Goal: Task Accomplishment & Management: Manage account settings

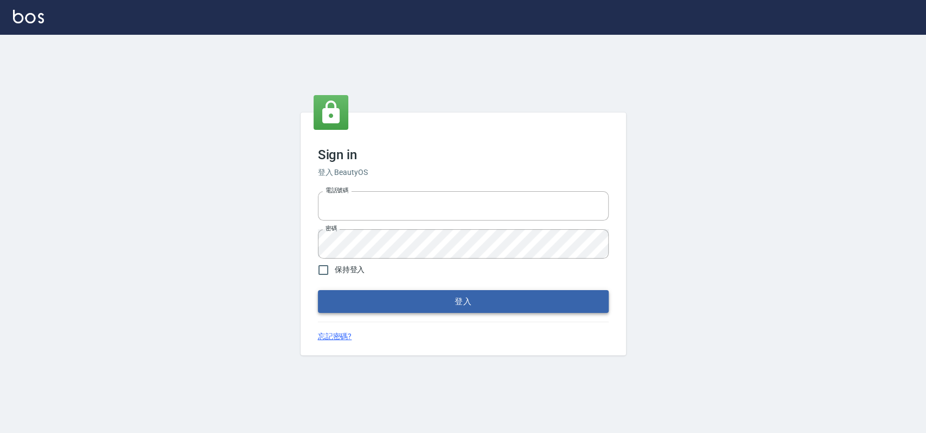
type input "033323173"
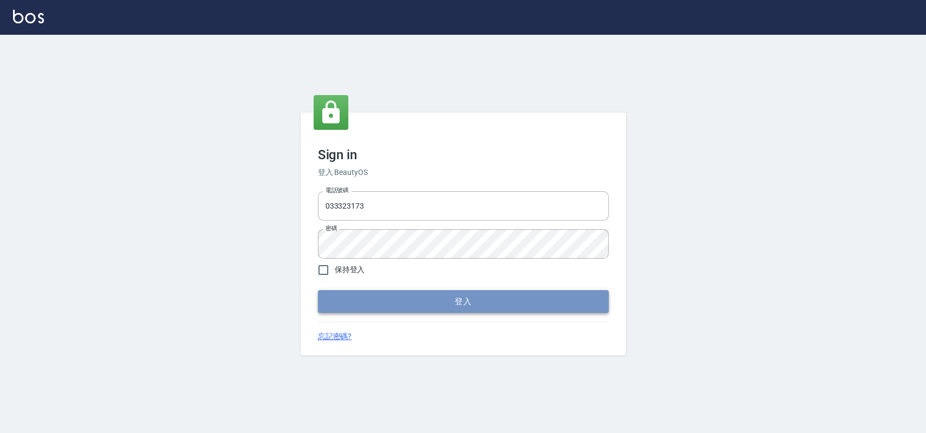
click at [403, 302] on button "登入" at bounding box center [463, 301] width 291 height 23
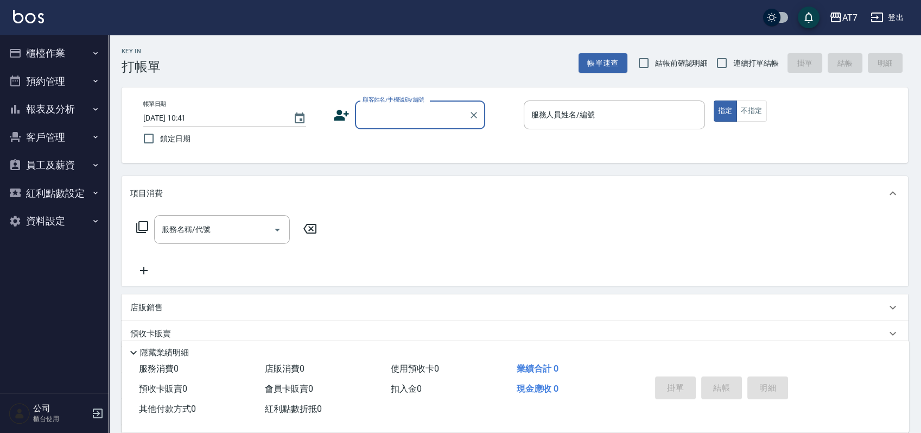
click at [78, 58] on button "櫃檯作業" at bounding box center [54, 53] width 100 height 28
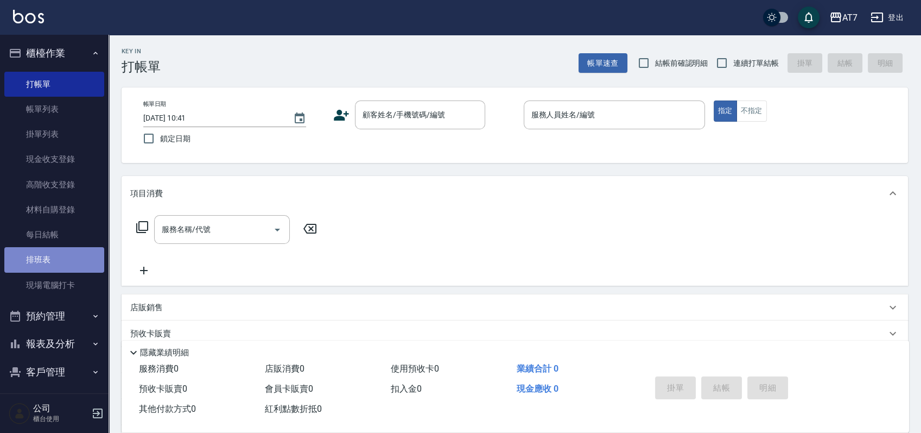
click at [57, 249] on link "排班表" at bounding box center [54, 259] width 100 height 25
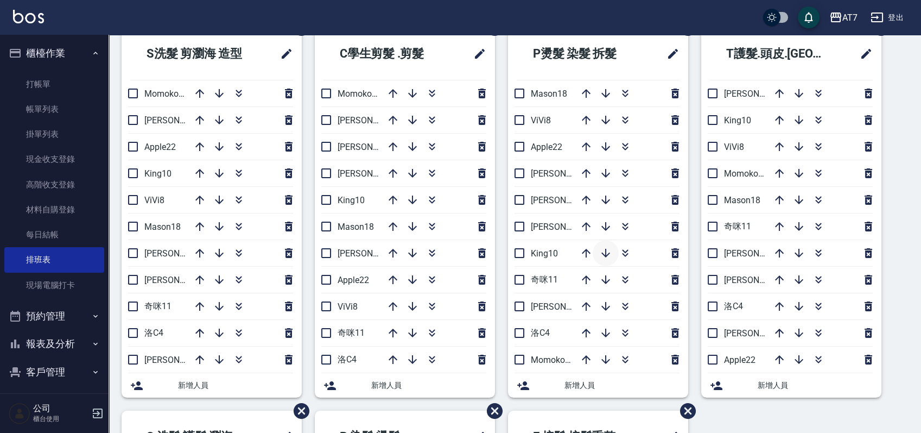
scroll to position [72, 0]
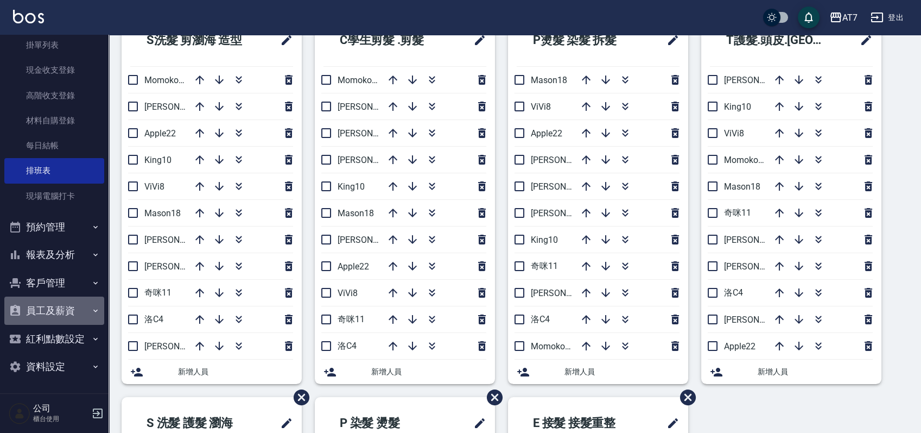
click at [62, 304] on button "員工及薪資" at bounding box center [54, 310] width 100 height 28
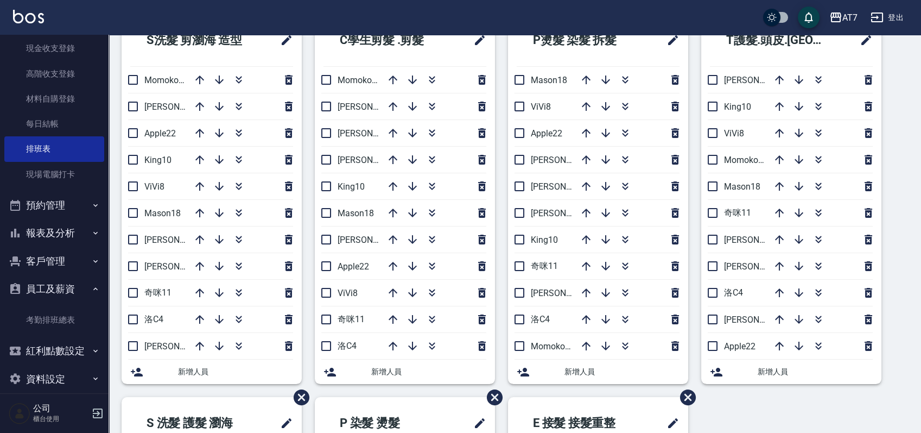
scroll to position [123, 0]
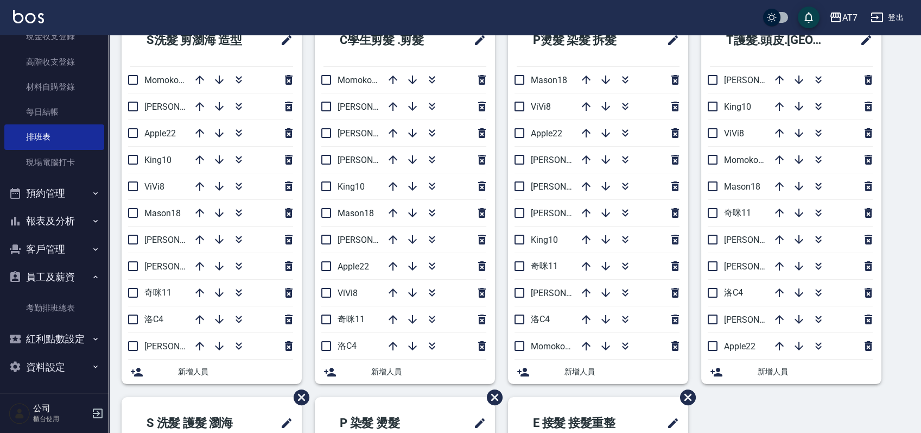
click at [894, 19] on button "登出" at bounding box center [887, 18] width 42 height 20
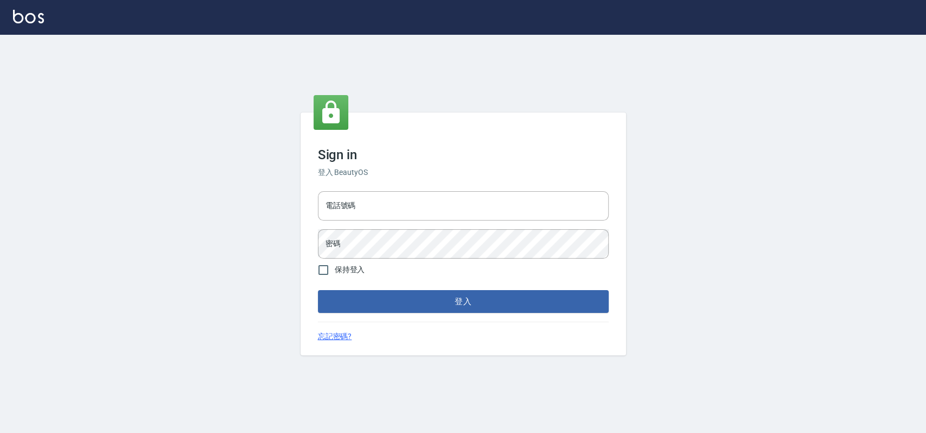
type input "033323173"
click at [376, 297] on button "登入" at bounding box center [463, 301] width 291 height 23
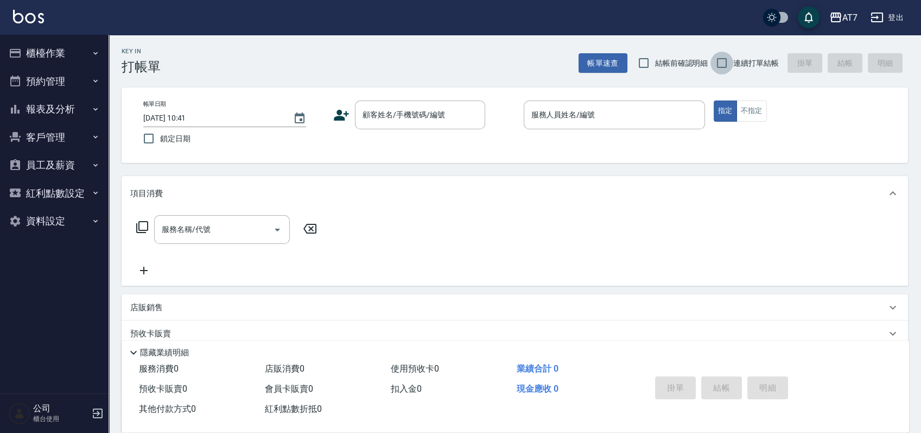
click at [725, 63] on input "連續打單結帳" at bounding box center [721, 63] width 23 height 23
checkbox input "true"
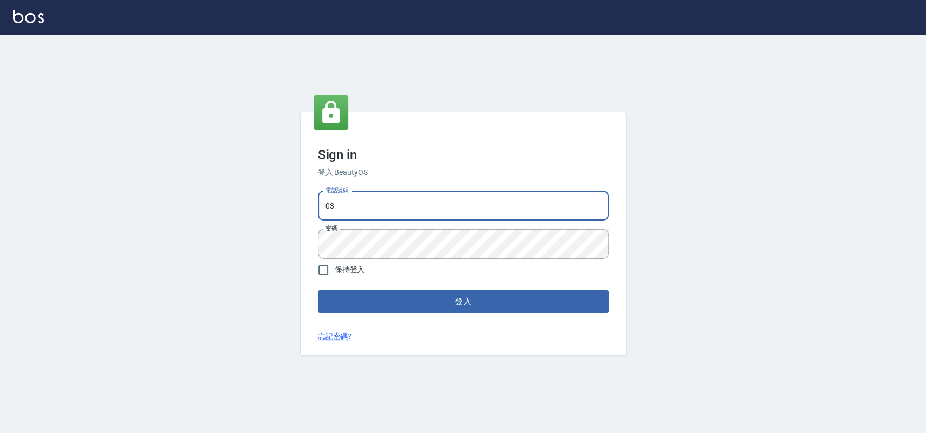
type input "0"
click at [379, 210] on input "電話號碼" at bounding box center [463, 205] width 291 height 29
type input "0913439693"
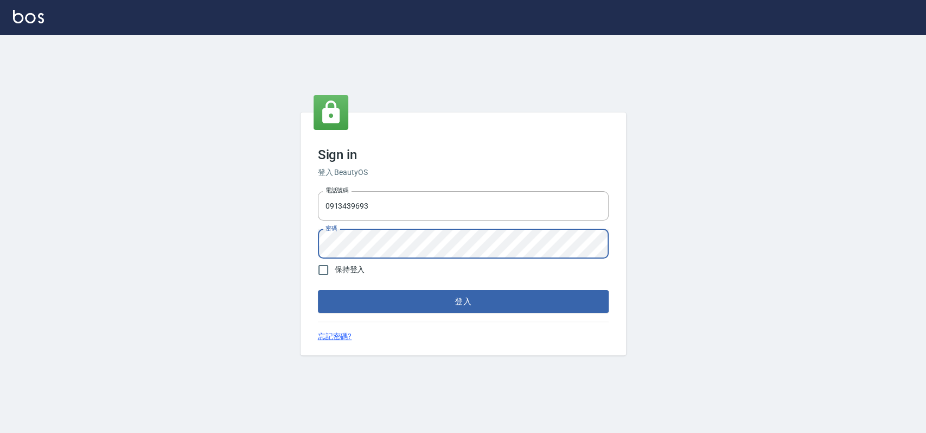
click at [318, 290] on button "登入" at bounding box center [463, 301] width 291 height 23
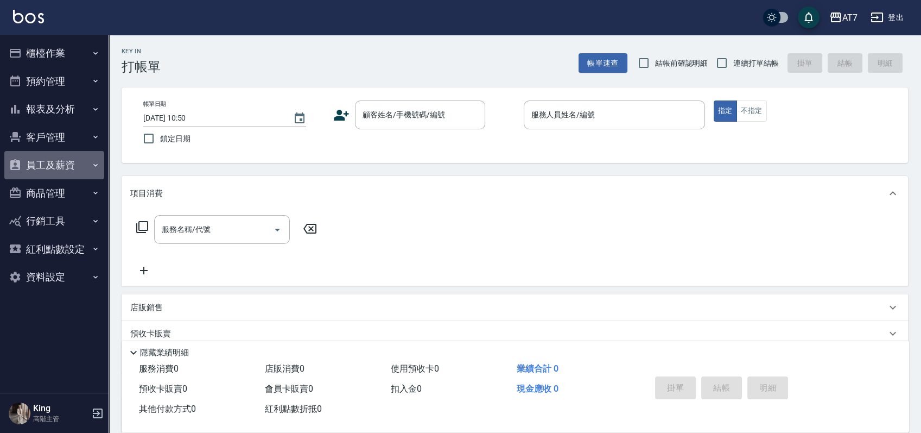
click at [67, 169] on button "員工及薪資" at bounding box center [54, 165] width 100 height 28
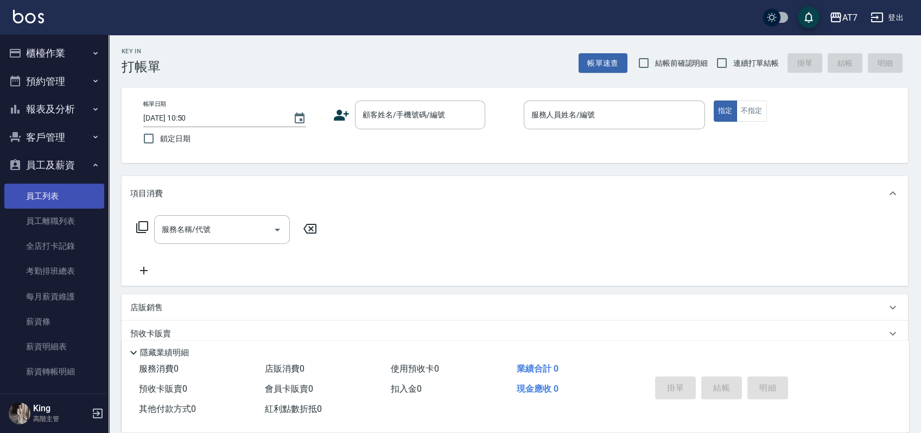
click at [56, 195] on link "員工列表" at bounding box center [54, 195] width 100 height 25
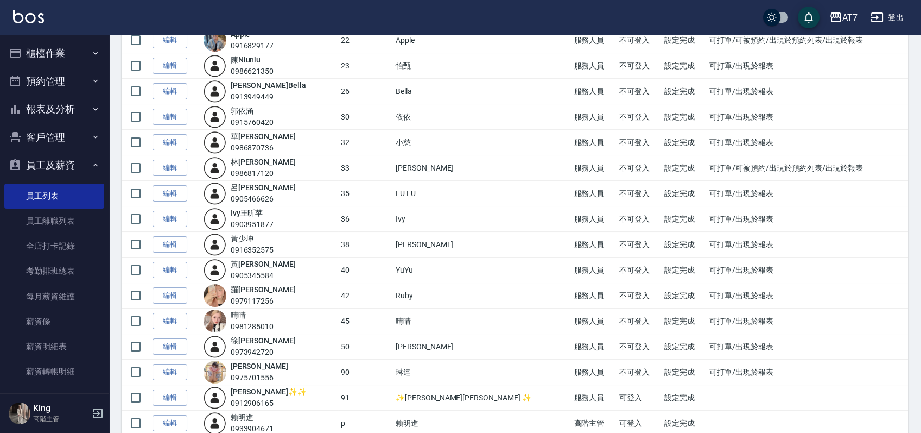
scroll to position [651, 0]
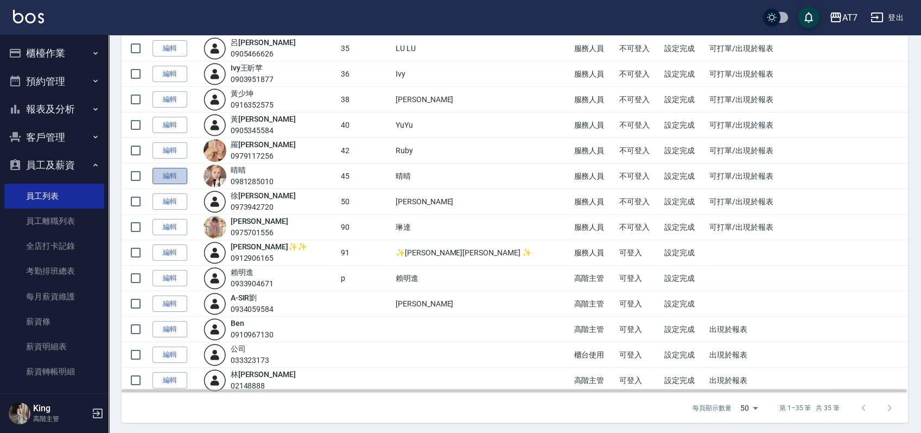
click at [176, 175] on link "編輯" at bounding box center [170, 176] width 35 height 17
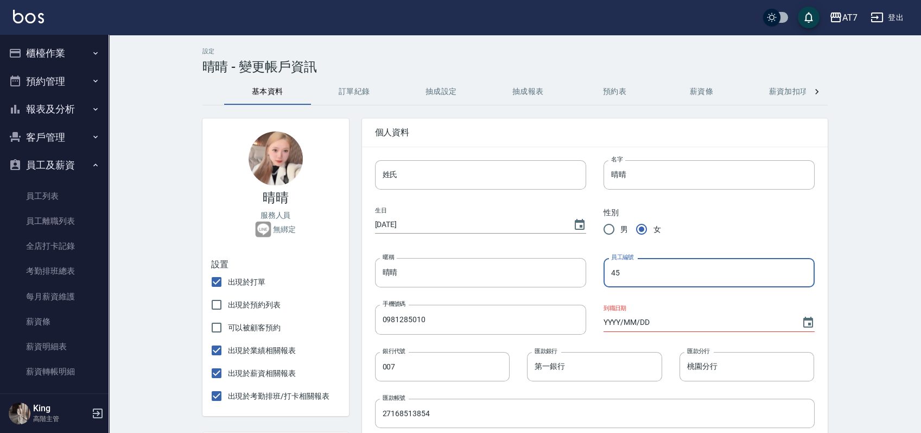
click at [614, 269] on input "45" at bounding box center [709, 272] width 211 height 29
type input "5"
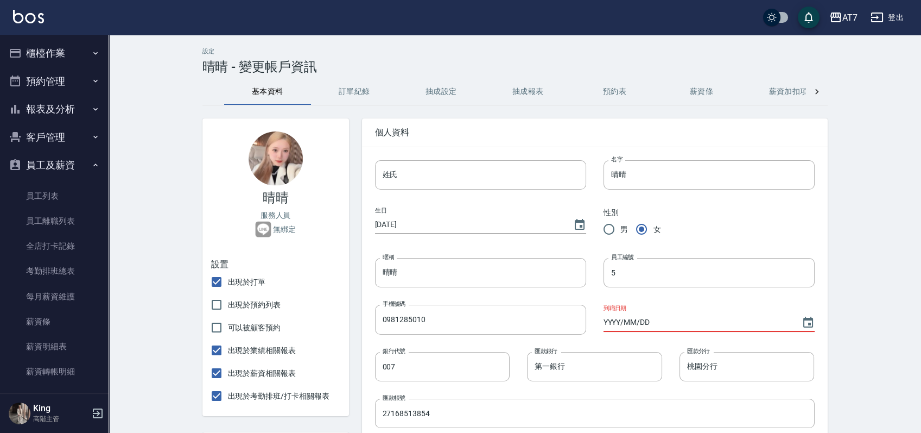
click at [623, 322] on input "YYYY/MM/DD" at bounding box center [697, 322] width 187 height 18
type input "2025/09/12"
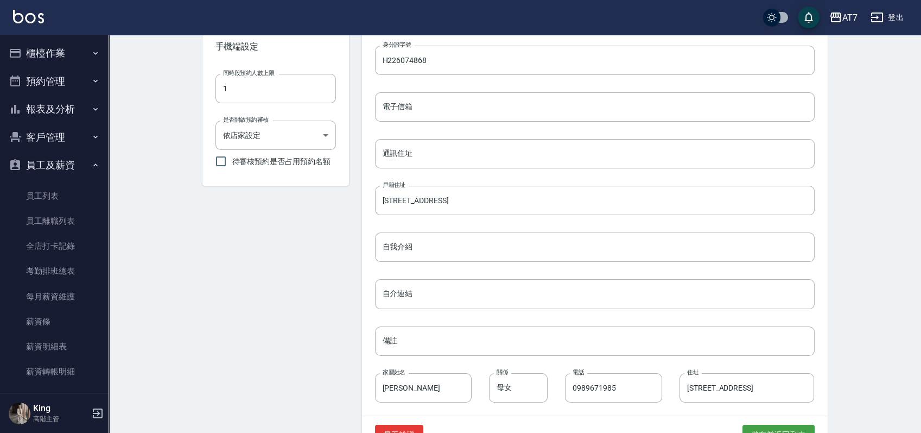
scroll to position [433, 0]
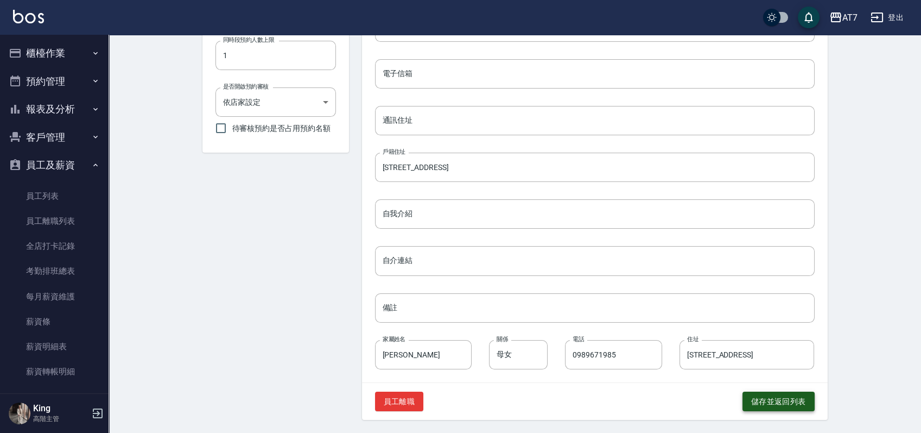
click at [792, 402] on button "儲存並返回列表" at bounding box center [778, 401] width 72 height 20
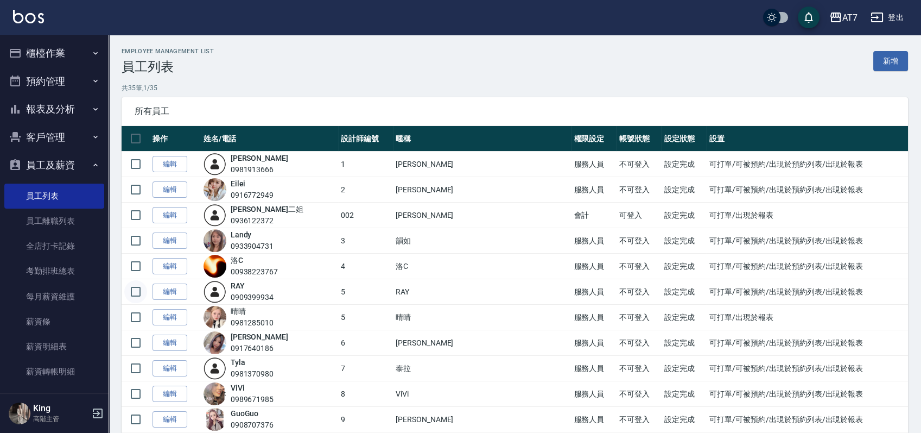
click at [132, 289] on input "checkbox" at bounding box center [135, 291] width 23 height 23
checkbox input "true"
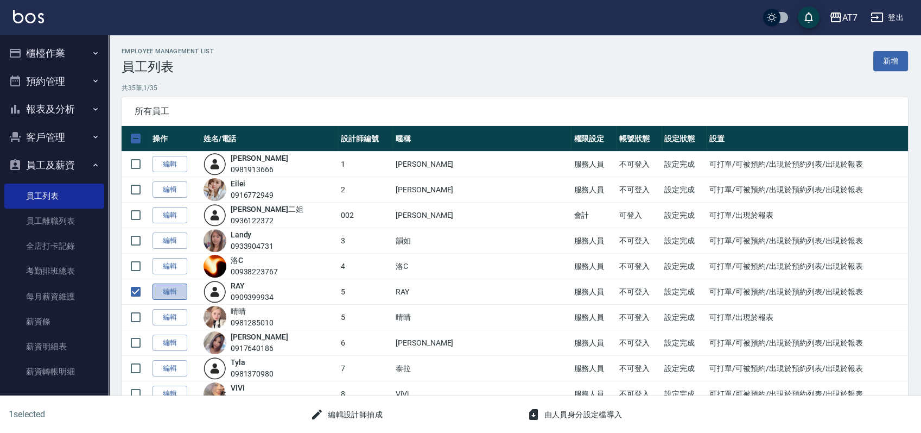
click at [175, 289] on link "編輯" at bounding box center [170, 291] width 35 height 17
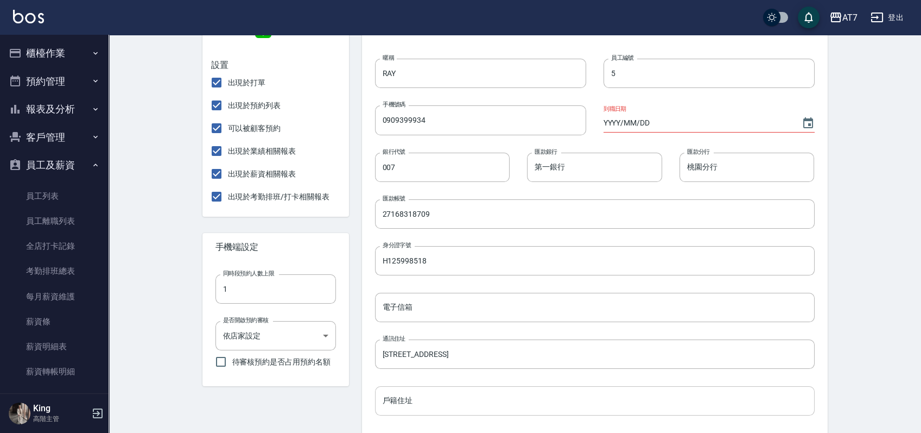
scroll to position [433, 0]
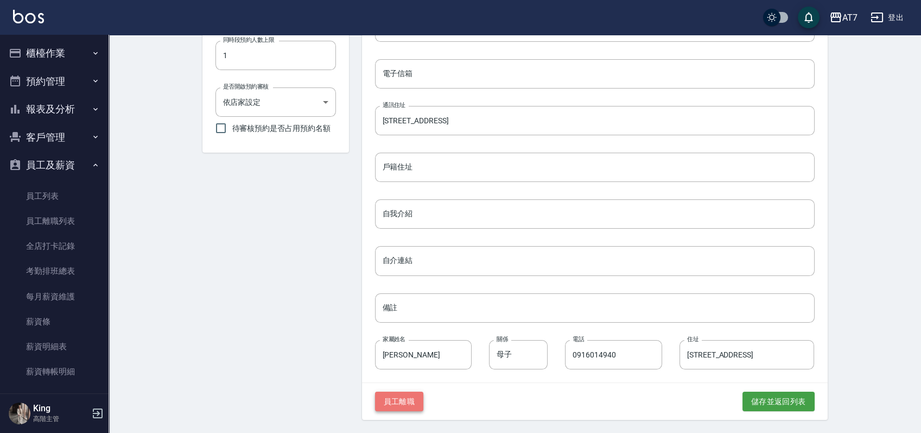
click at [397, 399] on button "員工離職" at bounding box center [399, 401] width 49 height 20
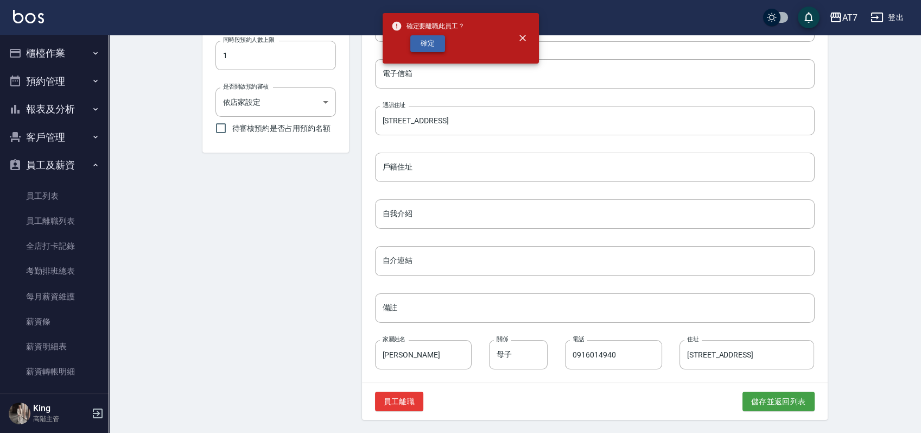
click at [434, 47] on button "確定" at bounding box center [427, 43] width 35 height 17
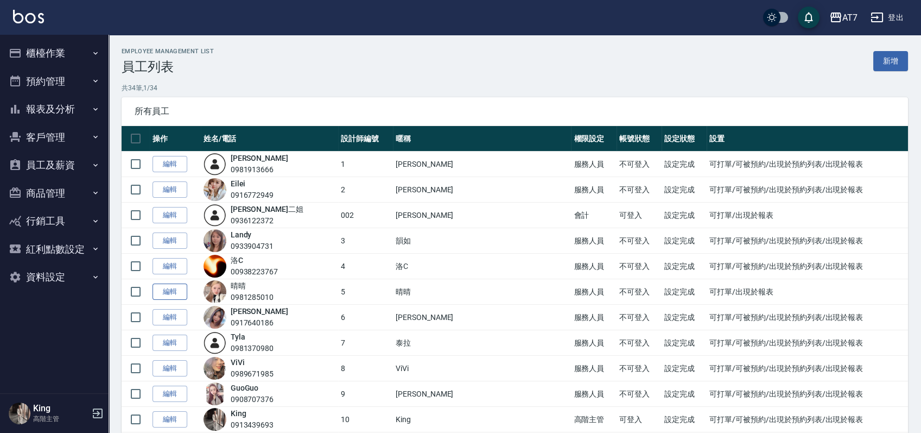
click at [170, 290] on link "編輯" at bounding box center [170, 291] width 35 height 17
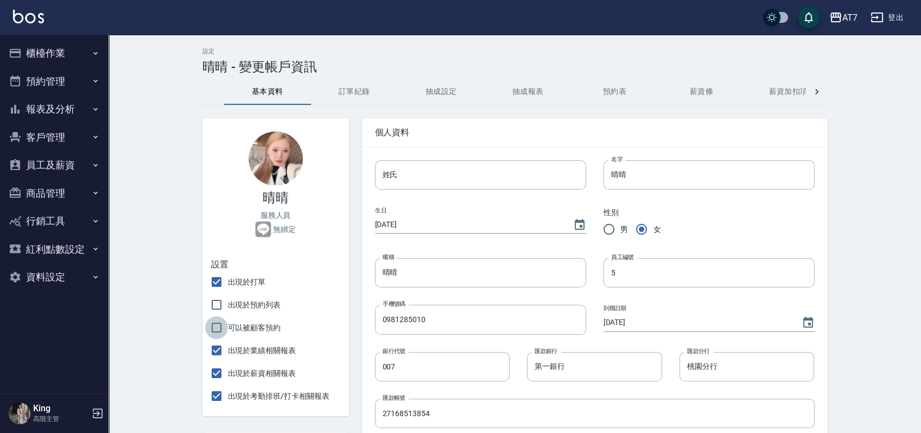
click at [215, 326] on input "可以被顧客預約" at bounding box center [216, 327] width 23 height 23
checkbox input "true"
click at [220, 308] on input "出現於預約列表" at bounding box center [216, 304] width 23 height 23
checkbox input "true"
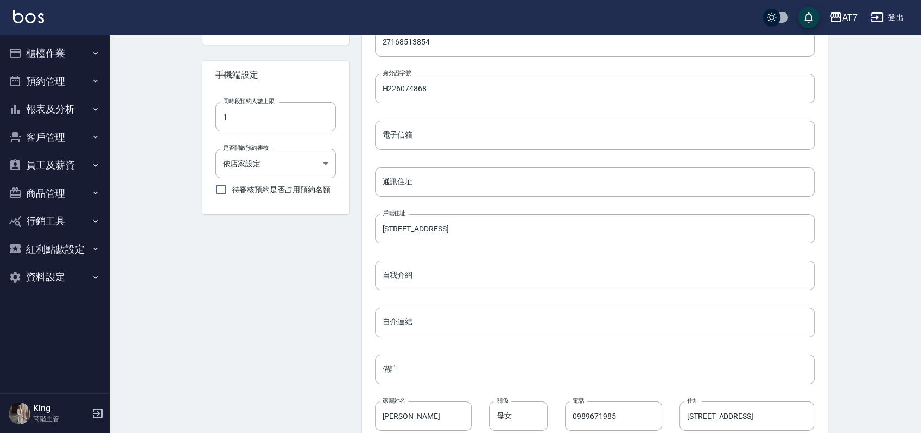
scroll to position [433, 0]
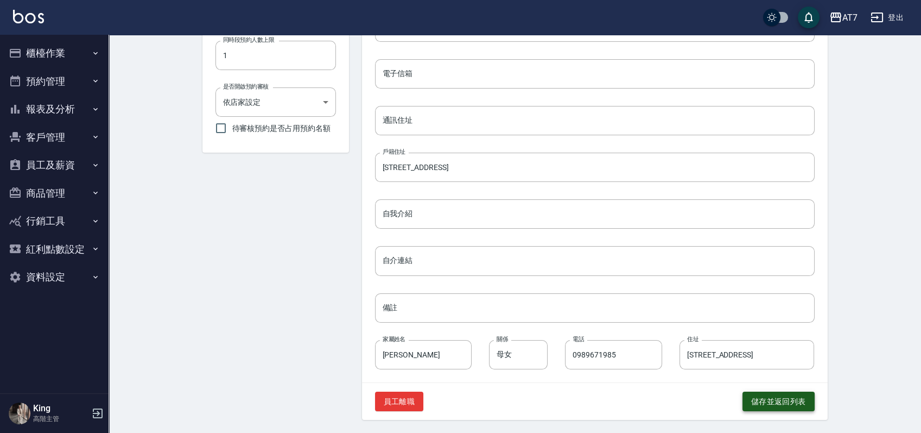
click at [757, 406] on button "儲存並返回列表" at bounding box center [778, 401] width 72 height 20
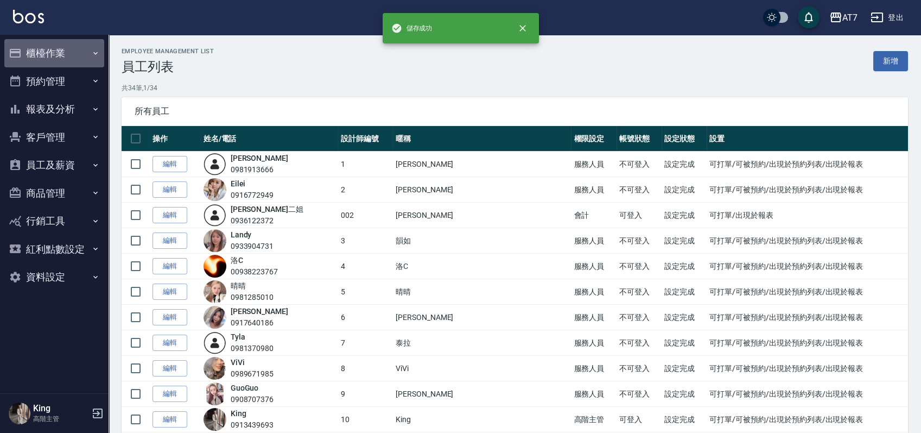
click at [49, 55] on button "櫃檯作業" at bounding box center [54, 53] width 100 height 28
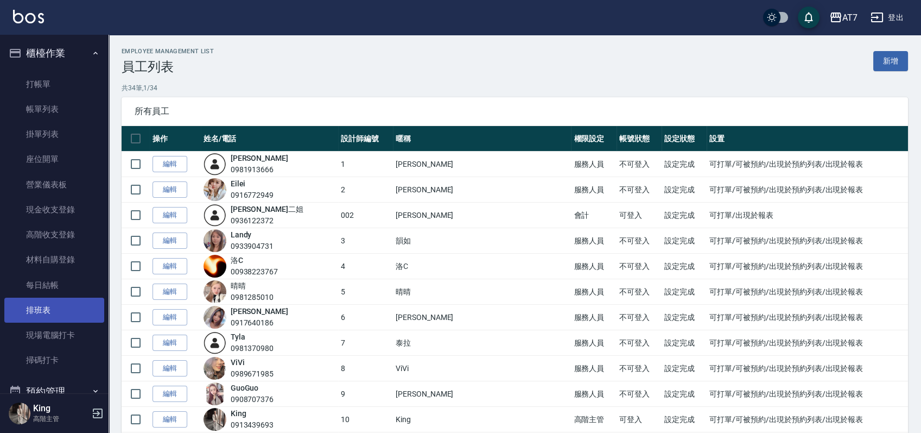
click at [47, 312] on link "排班表" at bounding box center [54, 309] width 100 height 25
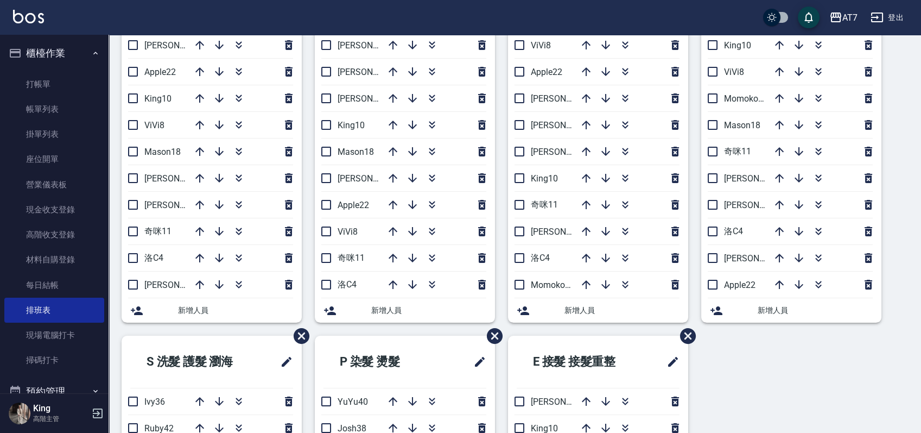
scroll to position [289, 0]
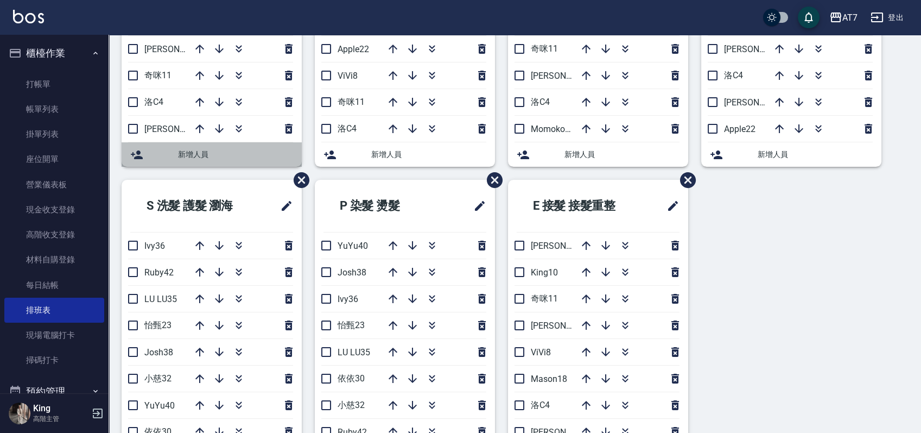
click at [207, 154] on span "新增人員" at bounding box center [235, 154] width 115 height 11
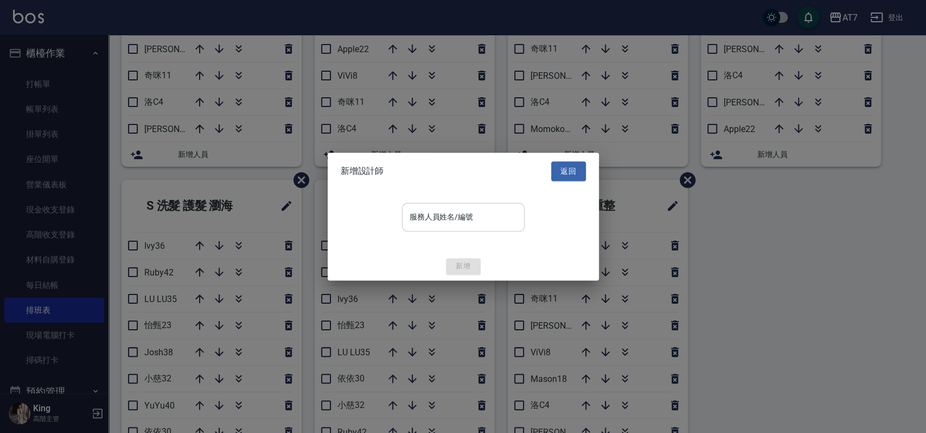
click at [419, 215] on input "服務人員姓名/編號" at bounding box center [463, 216] width 113 height 19
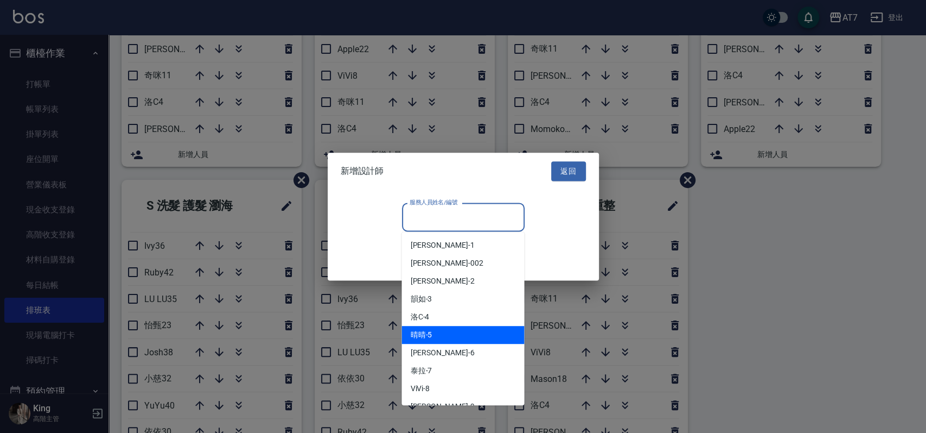
click at [434, 338] on div "晴晴 -5" at bounding box center [463, 335] width 123 height 18
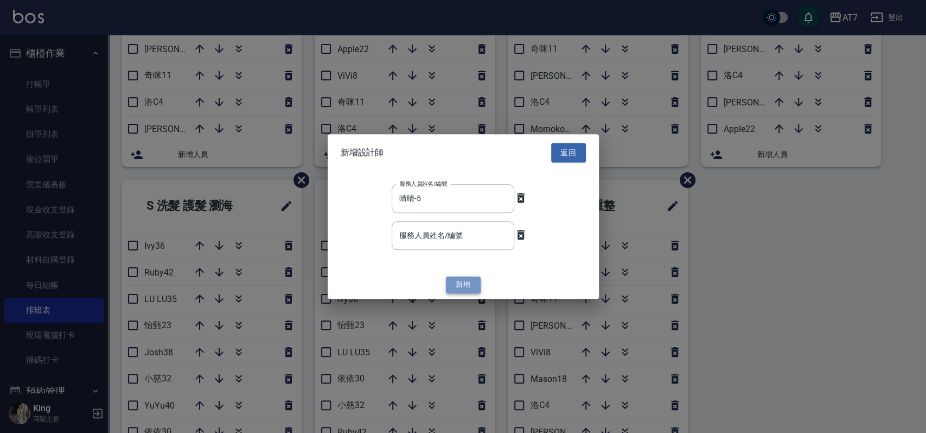
click at [456, 288] on button "新增" at bounding box center [463, 285] width 35 height 17
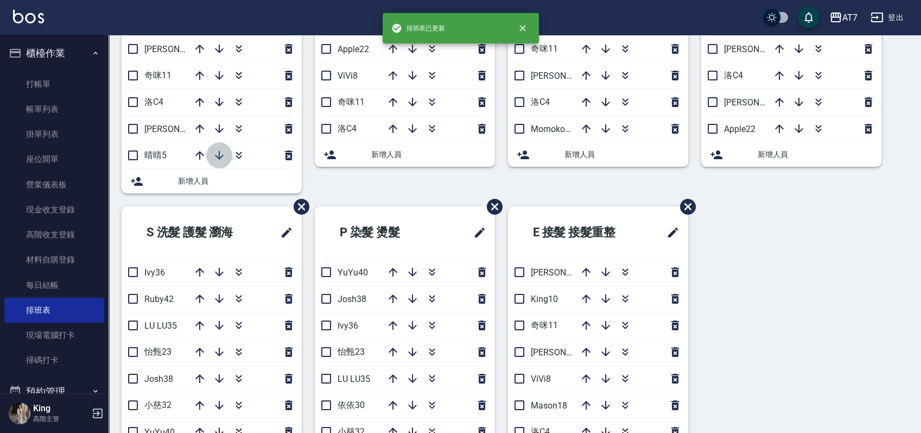
click at [219, 154] on icon "button" at bounding box center [219, 155] width 9 height 9
click at [383, 151] on span "新增人員" at bounding box center [428, 154] width 115 height 11
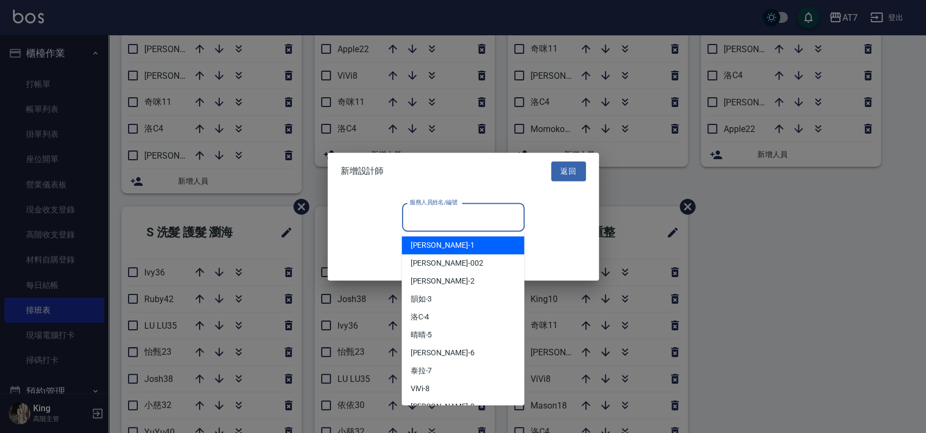
click at [440, 220] on input "服務人員姓名/編號" at bounding box center [463, 216] width 113 height 19
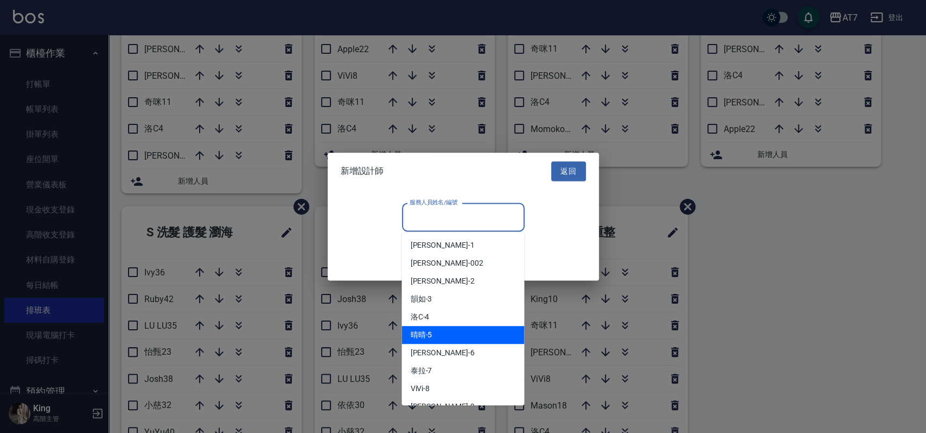
click at [434, 340] on div "晴晴 -5" at bounding box center [463, 335] width 123 height 18
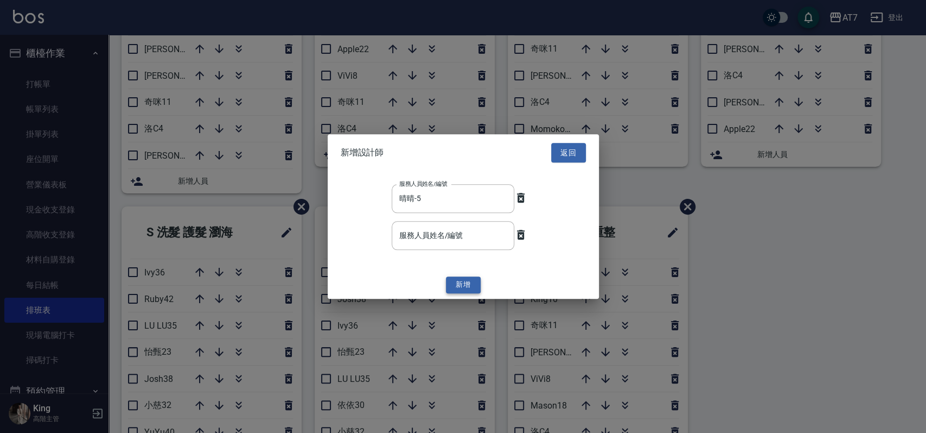
click at [456, 282] on button "新增" at bounding box center [463, 285] width 35 height 17
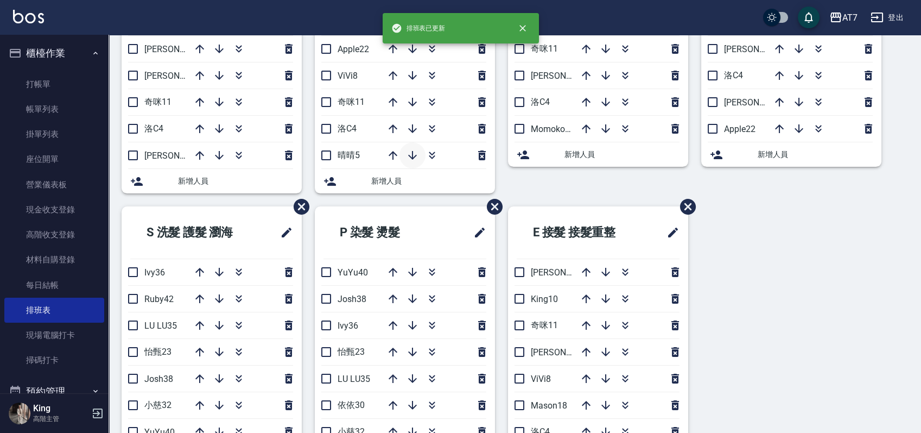
click at [413, 156] on icon "button" at bounding box center [412, 155] width 9 height 9
click at [590, 154] on span "新增人員" at bounding box center [621, 154] width 115 height 11
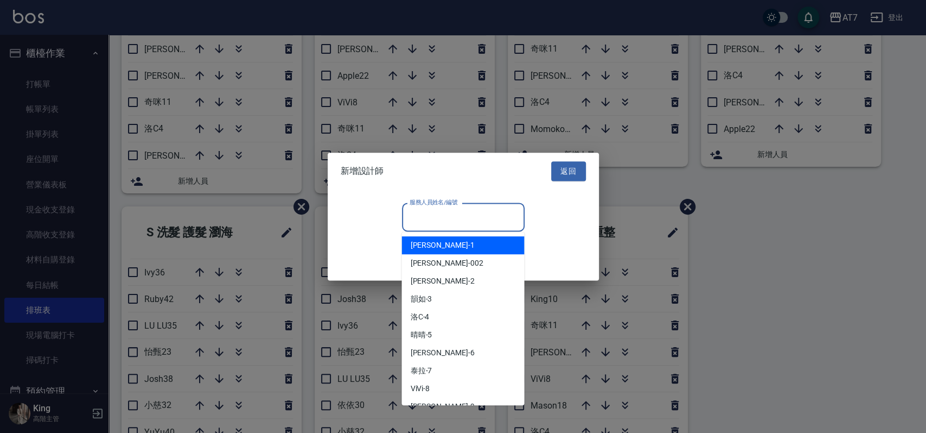
click at [462, 220] on input "服務人員姓名/編號" at bounding box center [463, 216] width 113 height 19
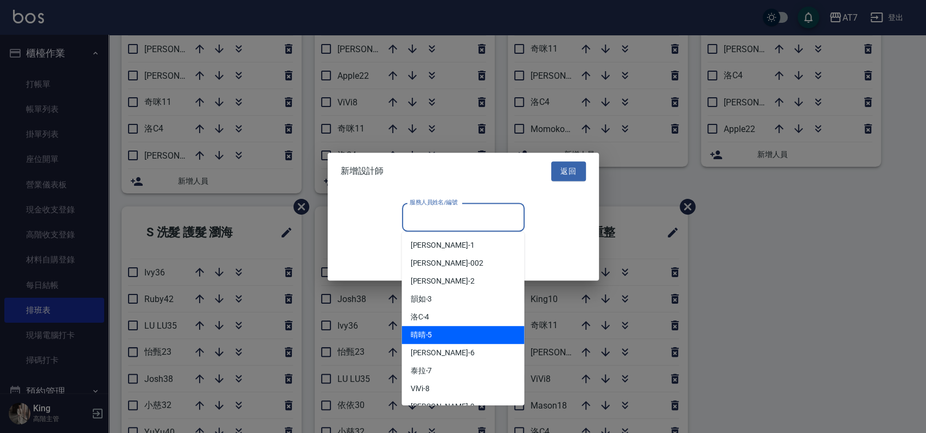
click at [444, 333] on div "晴晴 -5" at bounding box center [463, 335] width 123 height 18
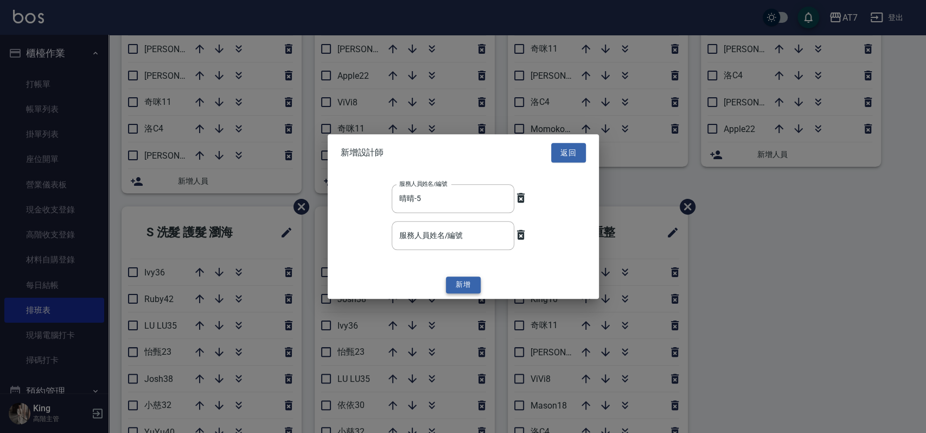
click at [462, 285] on button "新增" at bounding box center [463, 285] width 35 height 17
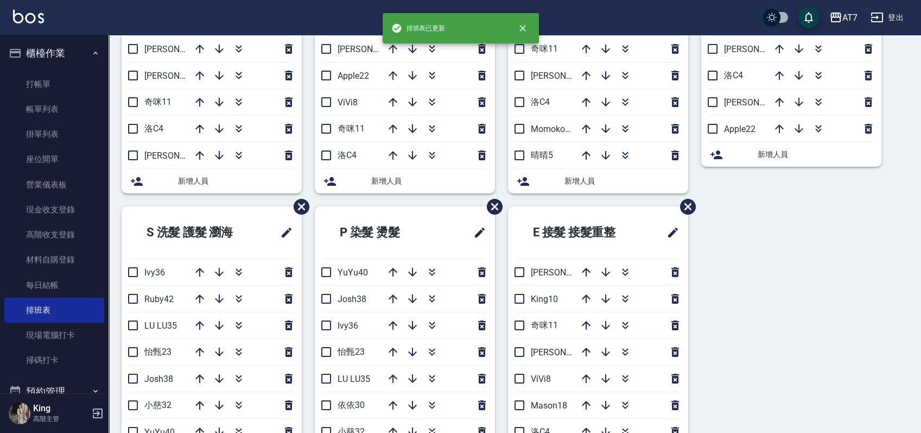
click at [720, 155] on icon at bounding box center [716, 154] width 12 height 9
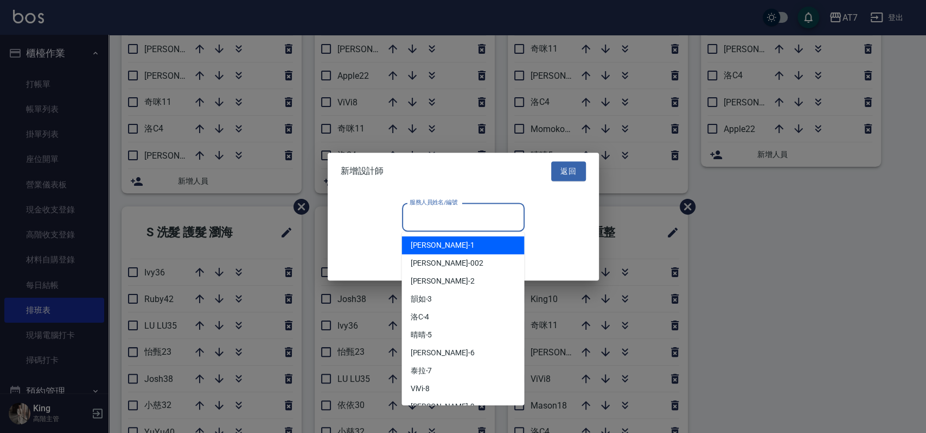
click at [469, 224] on input "服務人員姓名/編號" at bounding box center [463, 216] width 113 height 19
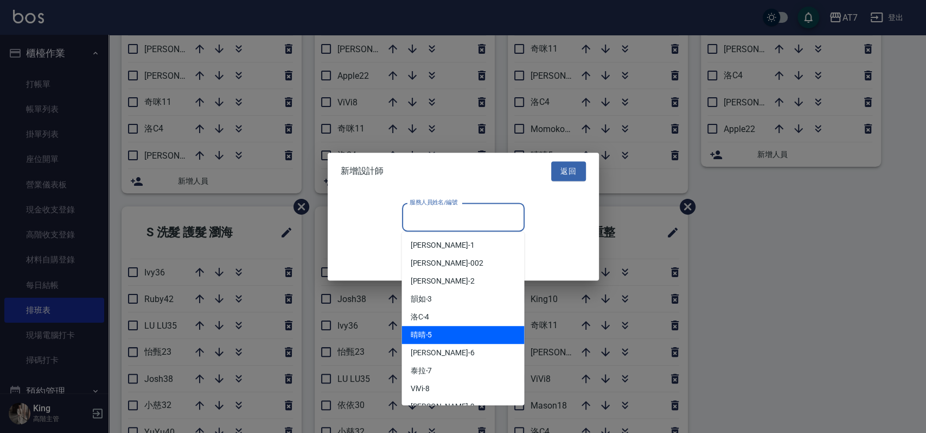
click at [448, 333] on div "晴晴 -5" at bounding box center [463, 335] width 123 height 18
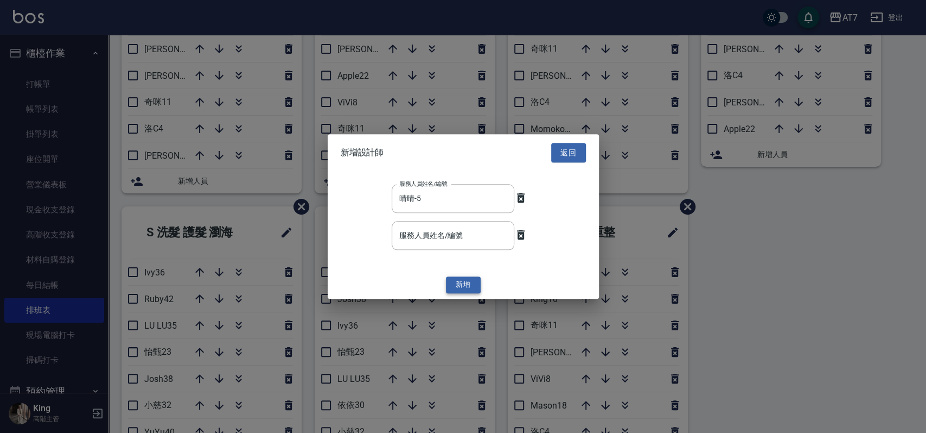
click at [469, 284] on button "新增" at bounding box center [463, 285] width 35 height 17
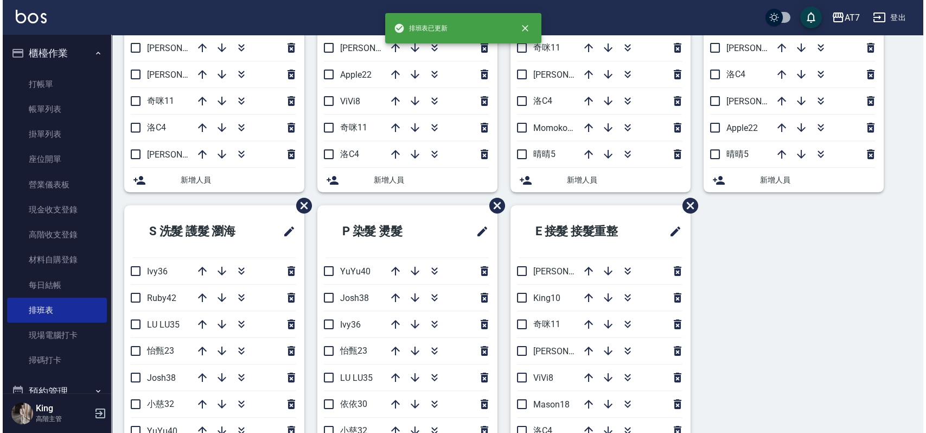
scroll to position [448, 0]
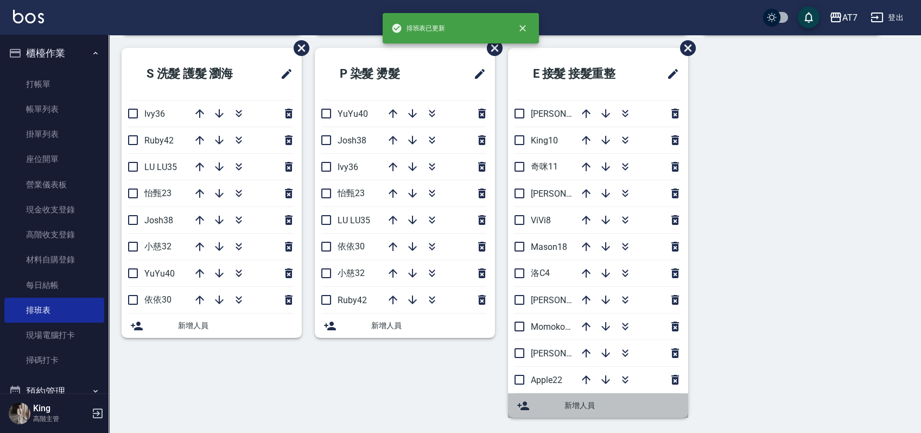
click at [570, 404] on span "新增人員" at bounding box center [621, 404] width 115 height 11
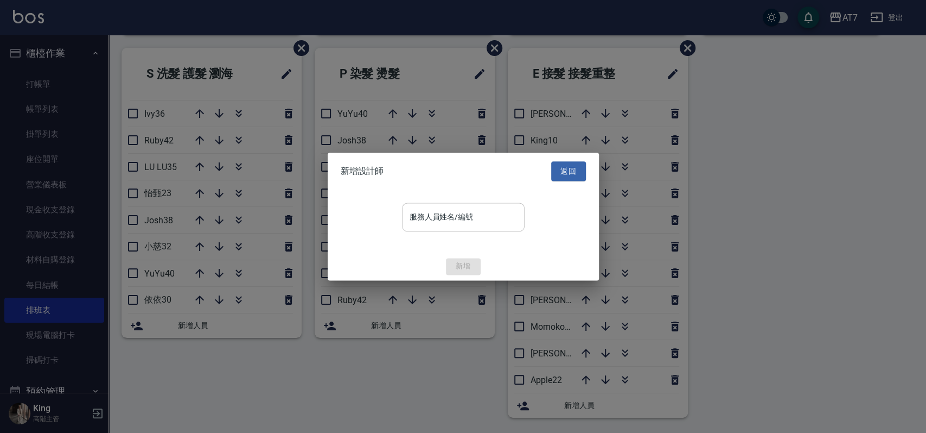
click at [429, 224] on input "服務人員姓名/編號" at bounding box center [463, 216] width 113 height 19
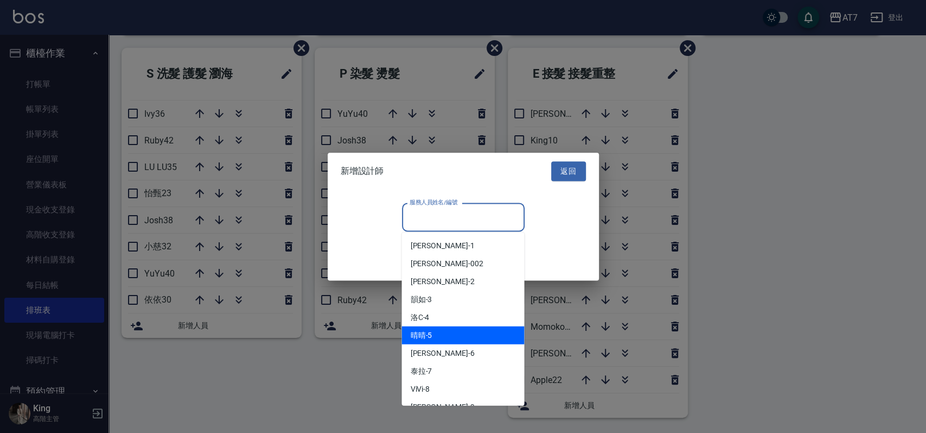
click at [435, 333] on div "晴晴 -5" at bounding box center [463, 335] width 123 height 18
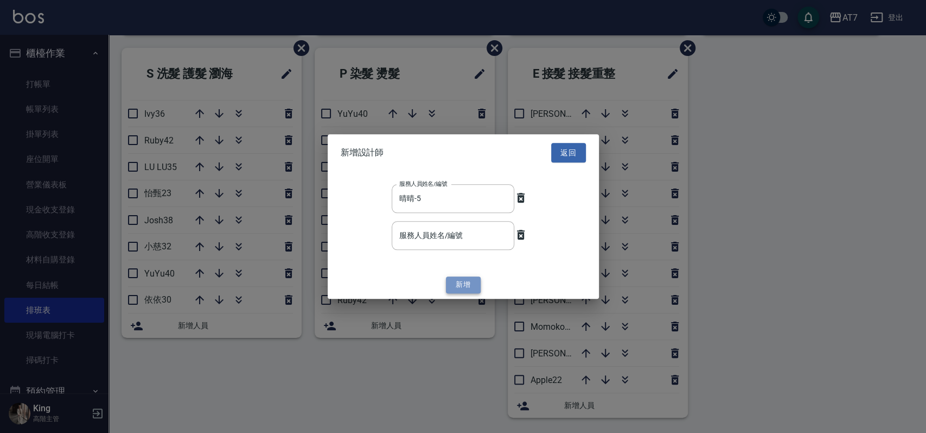
click at [472, 283] on button "新增" at bounding box center [463, 285] width 35 height 17
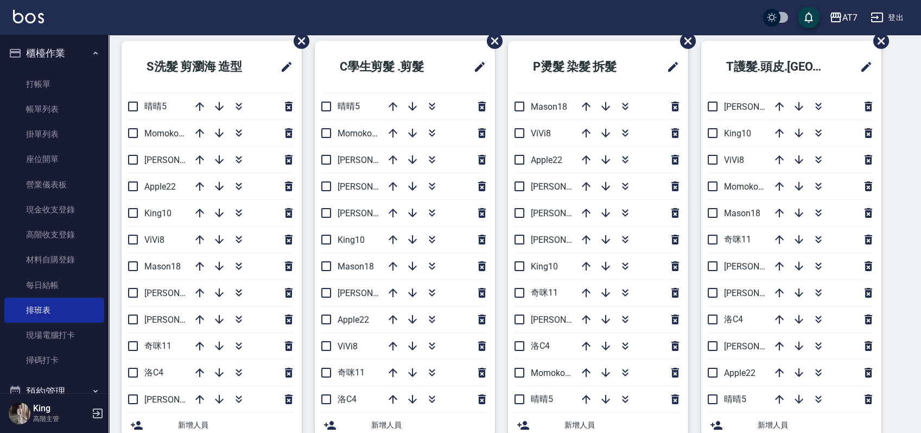
scroll to position [23, 0]
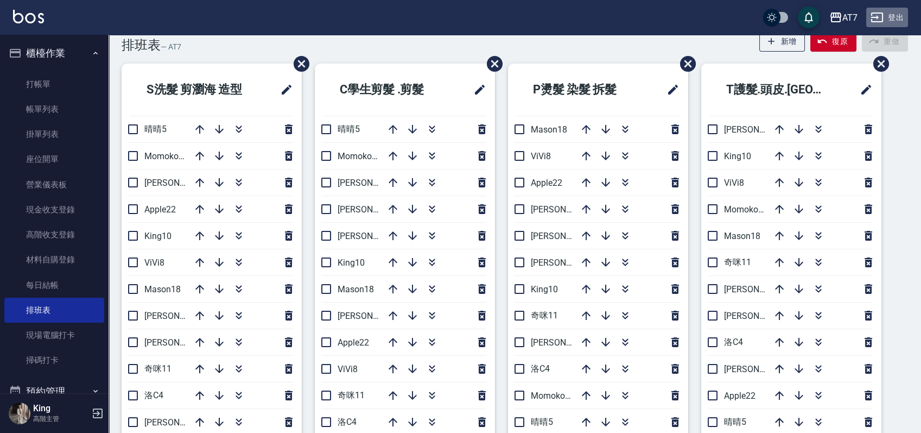
click at [892, 15] on button "登出" at bounding box center [887, 18] width 42 height 20
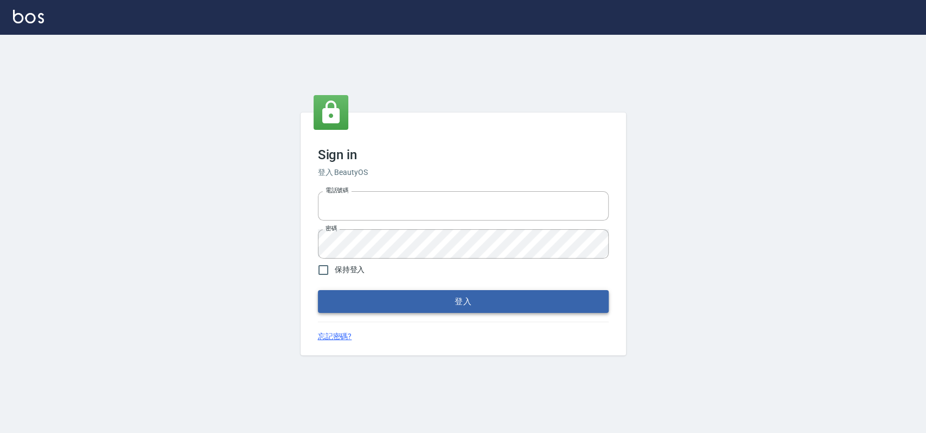
type input "033323173"
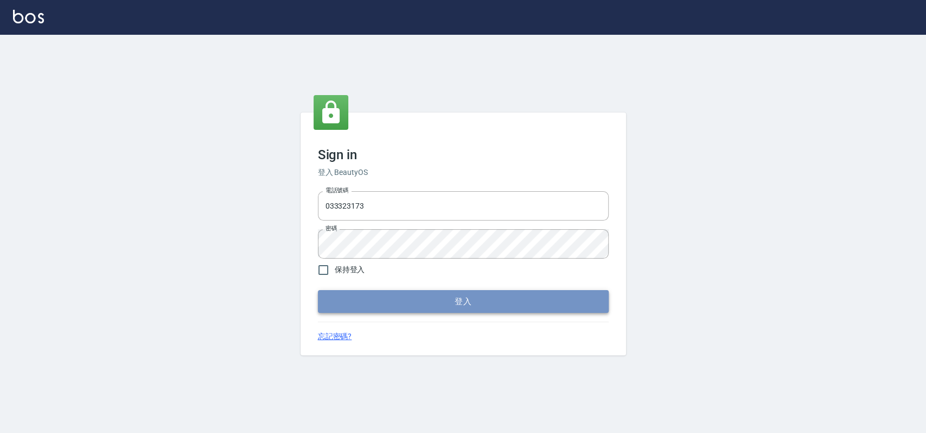
click at [382, 300] on button "登入" at bounding box center [463, 301] width 291 height 23
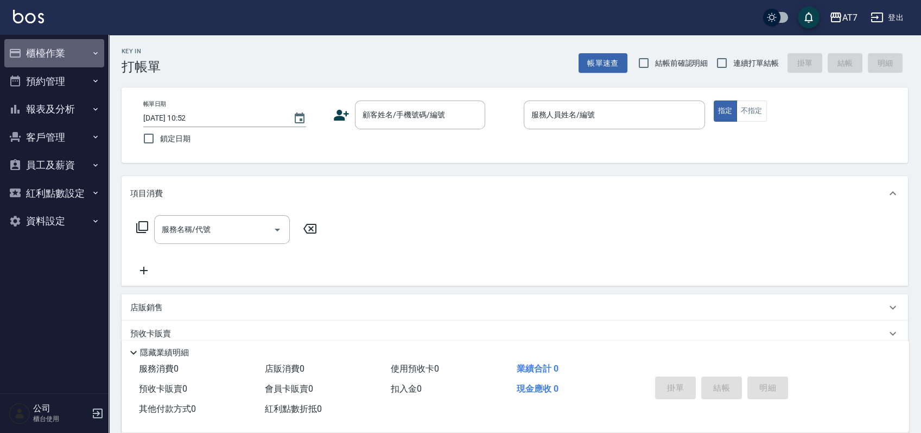
click at [66, 55] on button "櫃檯作業" at bounding box center [54, 53] width 100 height 28
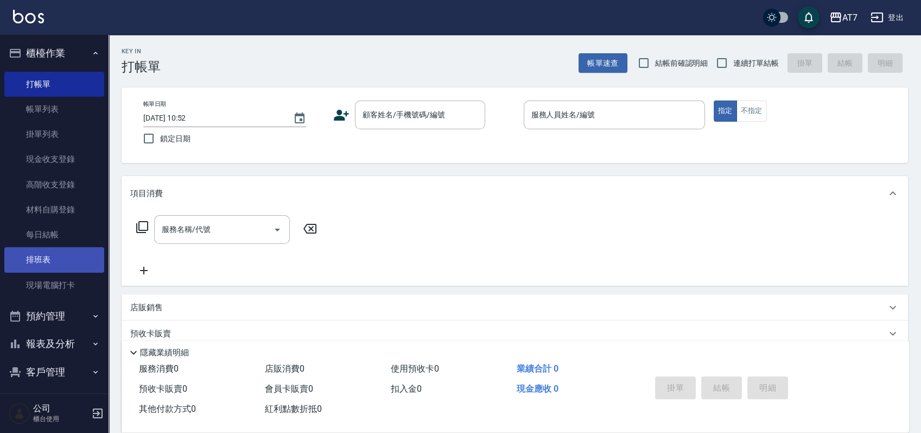
click at [53, 260] on link "排班表" at bounding box center [54, 259] width 100 height 25
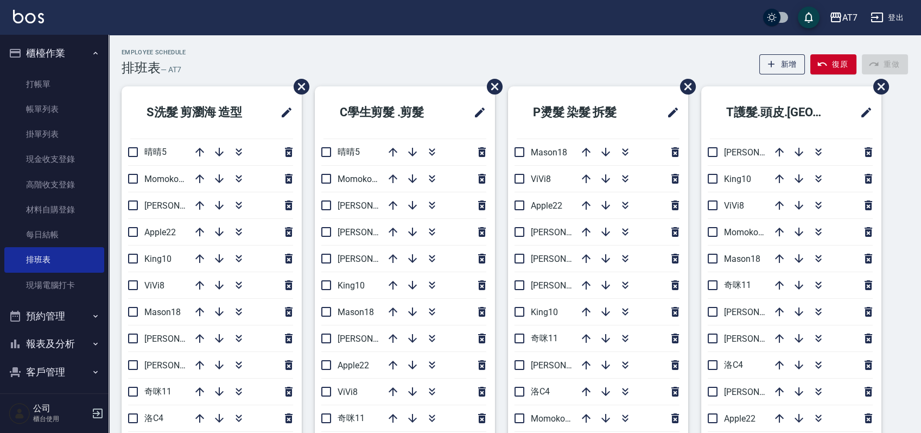
scroll to position [72, 0]
